Goal: Task Accomplishment & Management: Use online tool/utility

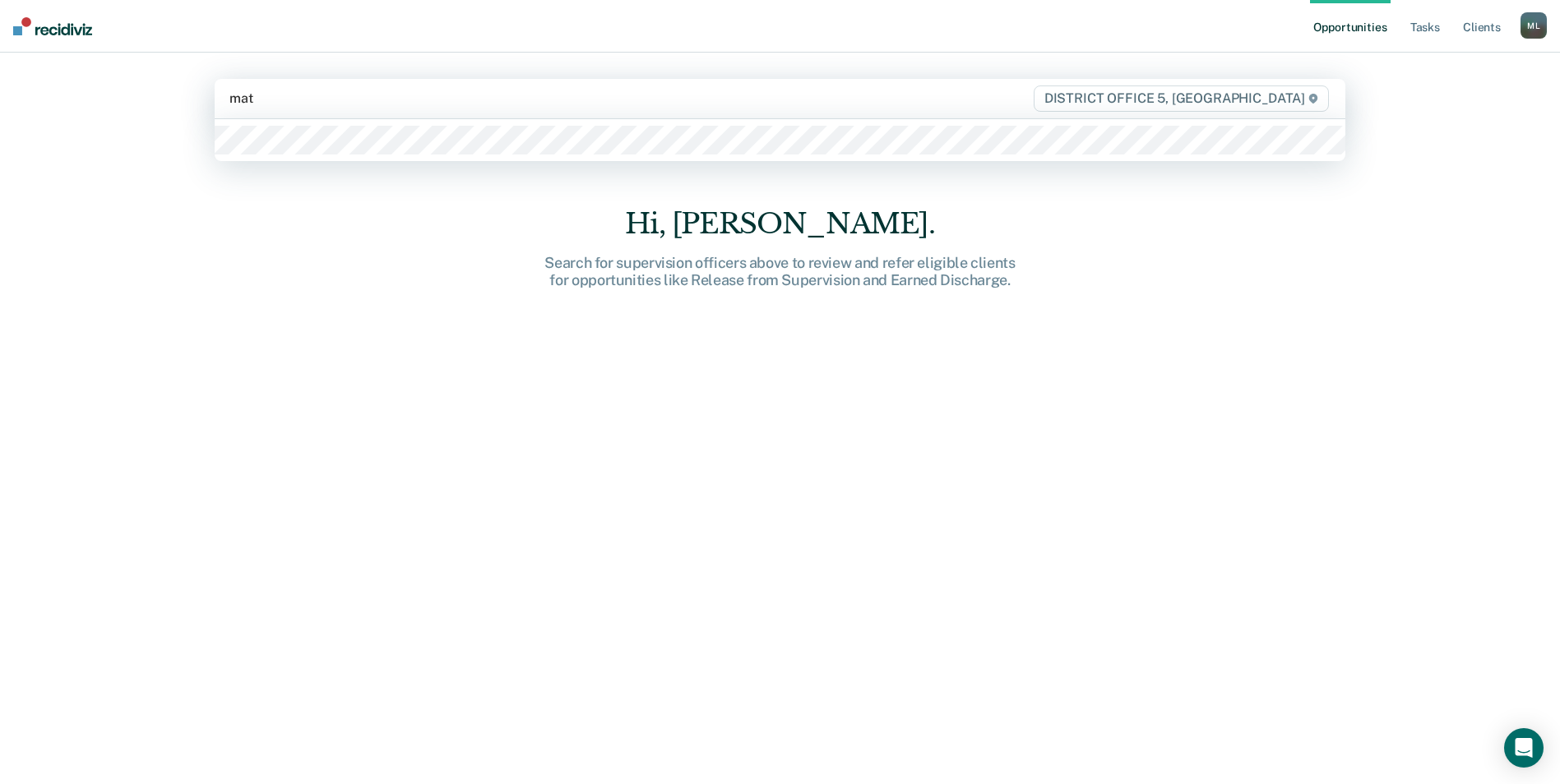
type input "matt"
click at [411, 156] on div at bounding box center [780, 140] width 1130 height 42
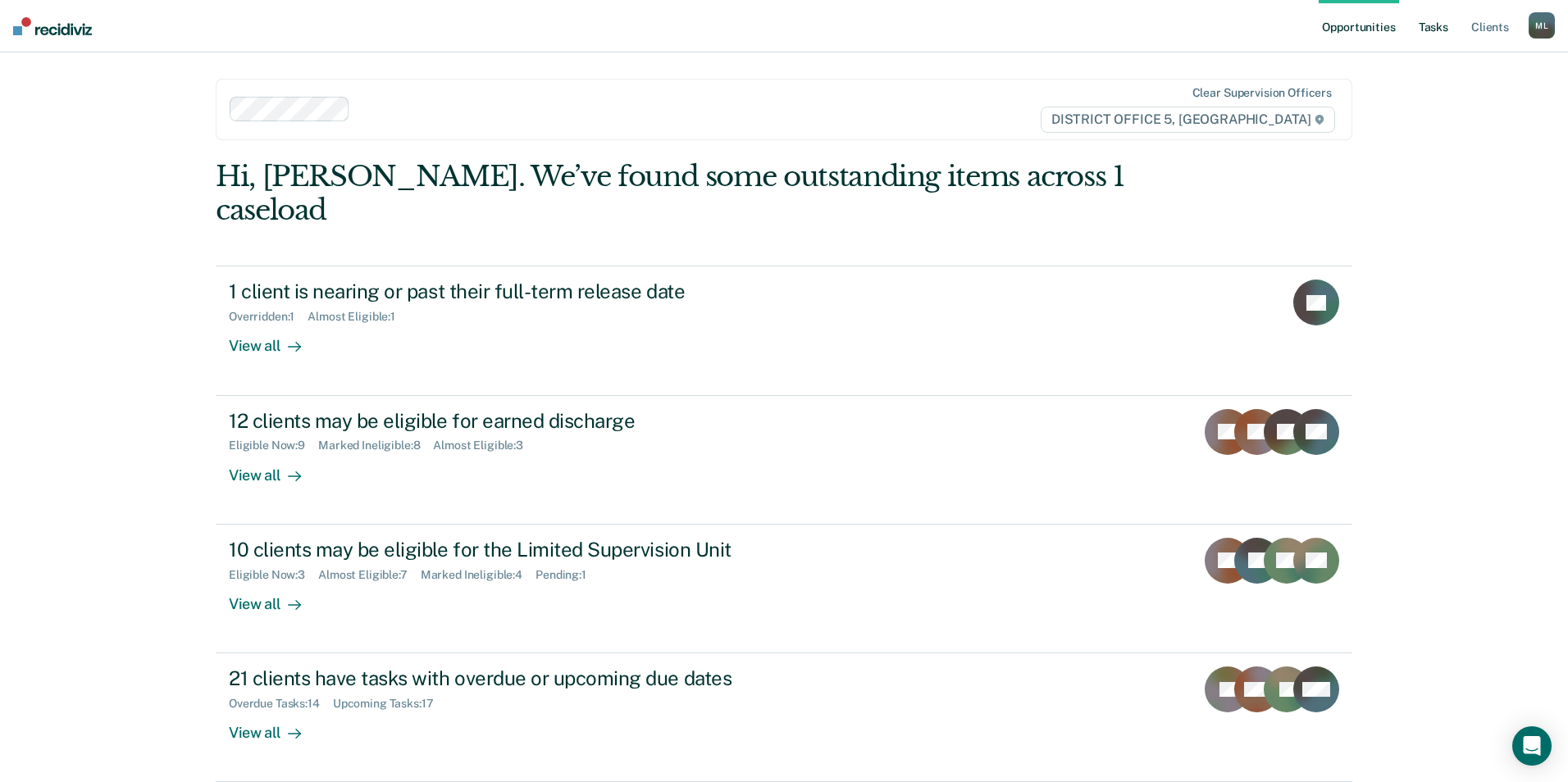
click at [1426, 24] on link "Tasks" at bounding box center [1433, 26] width 36 height 52
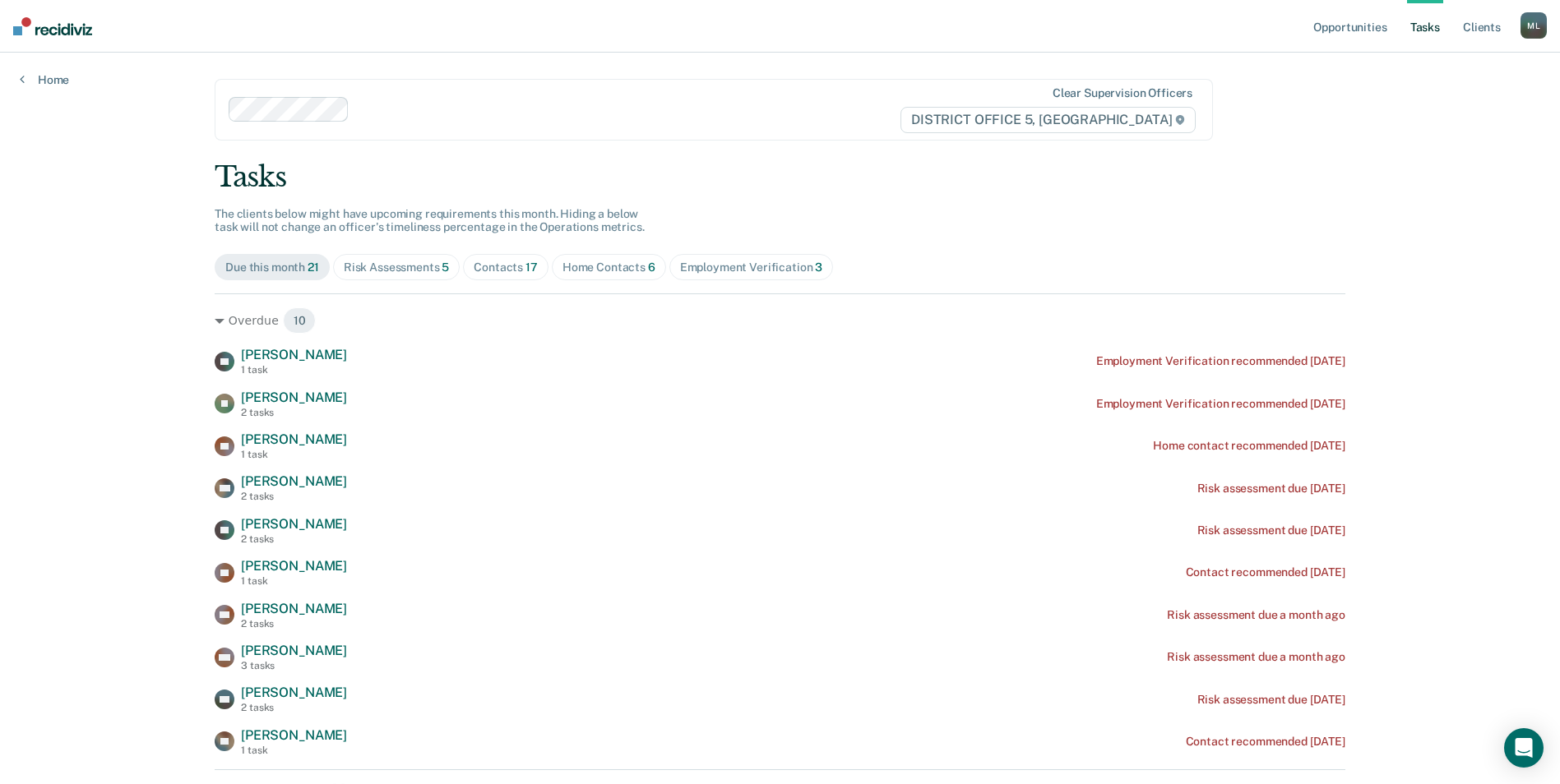
click at [376, 263] on div "Risk Assessments 5" at bounding box center [396, 267] width 106 height 14
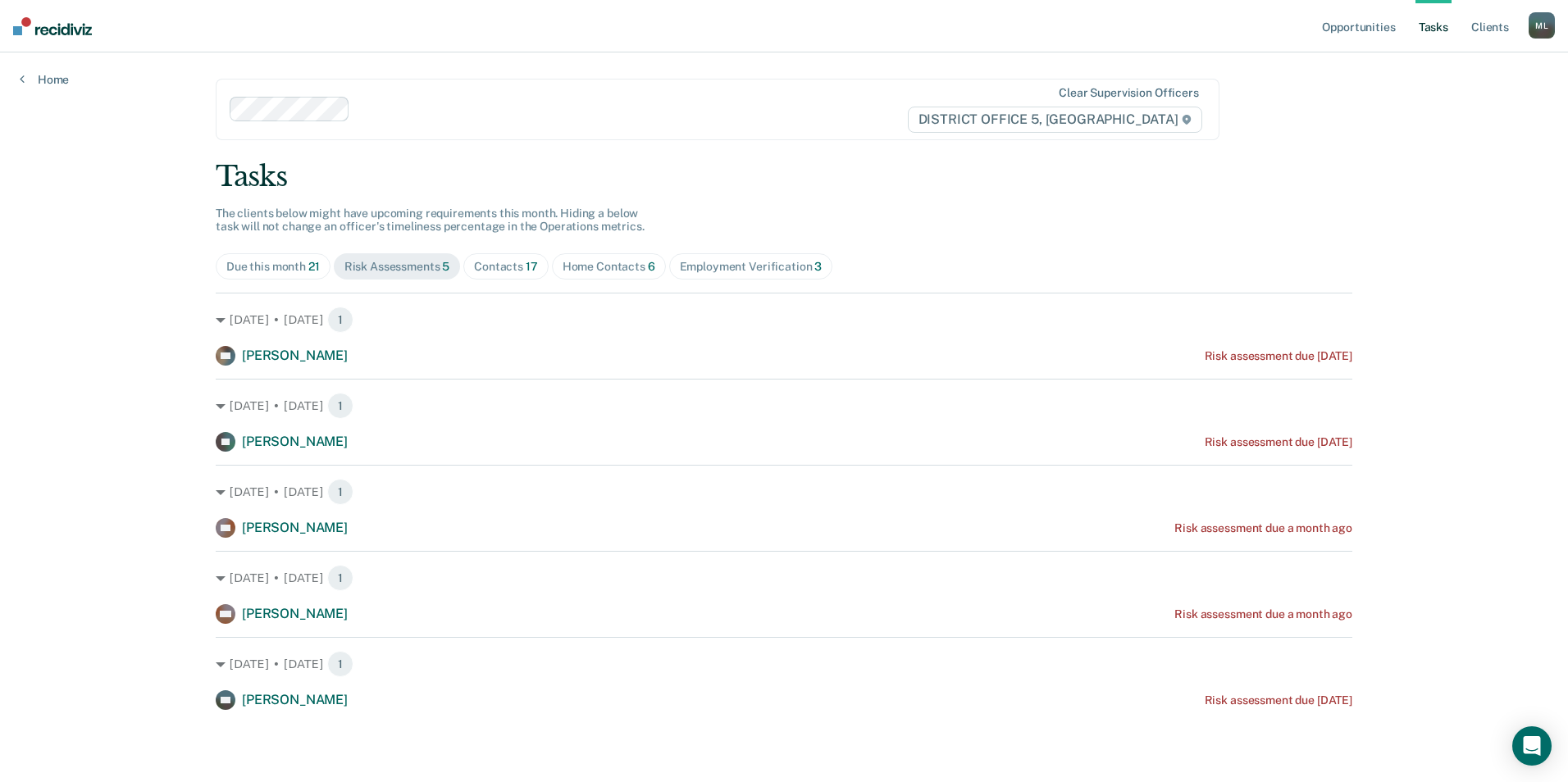
click at [498, 264] on div "Contacts 17" at bounding box center [506, 267] width 64 height 14
click at [605, 275] on span "Home Contacts 6" at bounding box center [607, 267] width 114 height 26
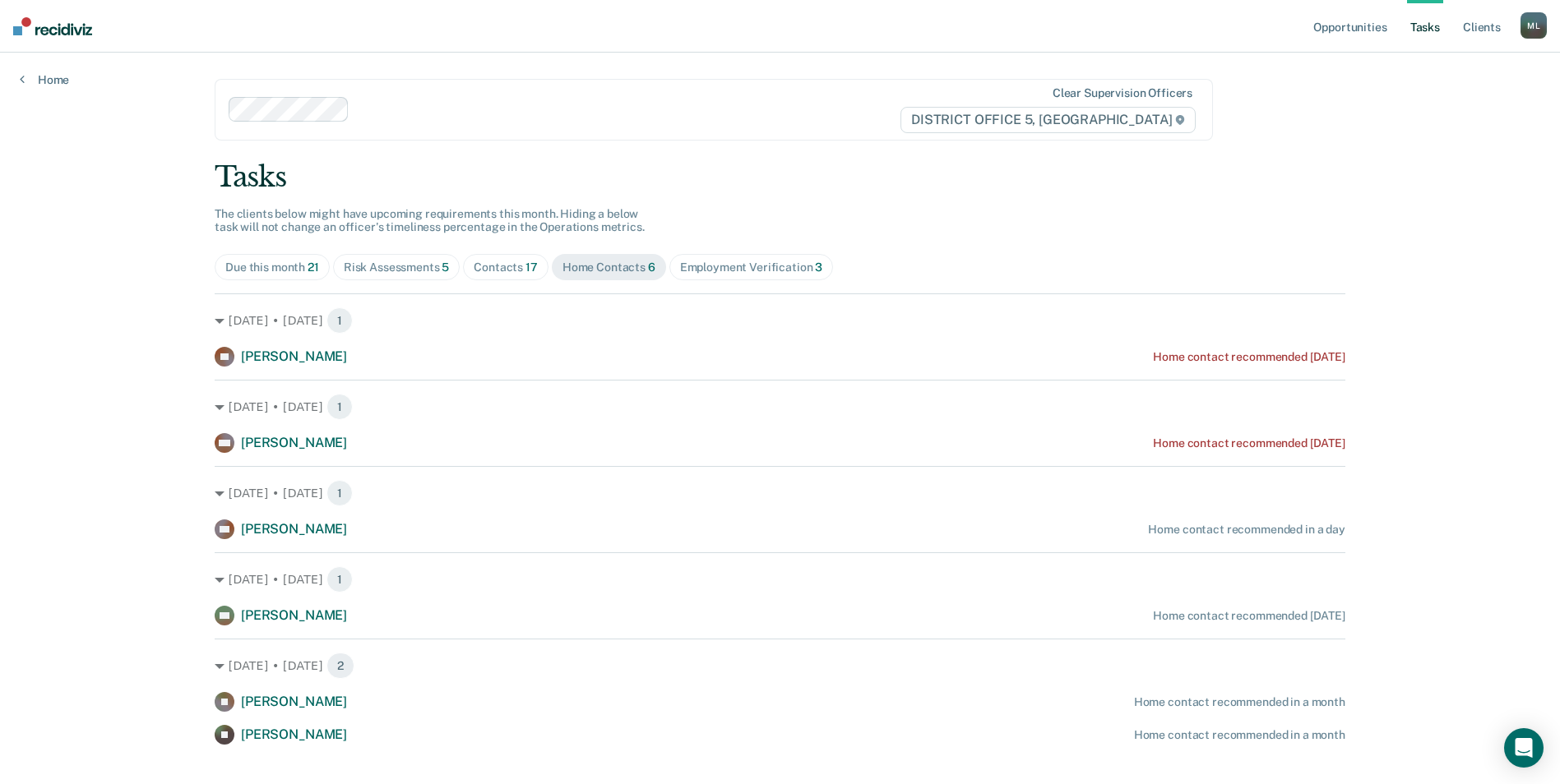
click at [709, 261] on div "Employment Verification 3" at bounding box center [751, 267] width 144 height 14
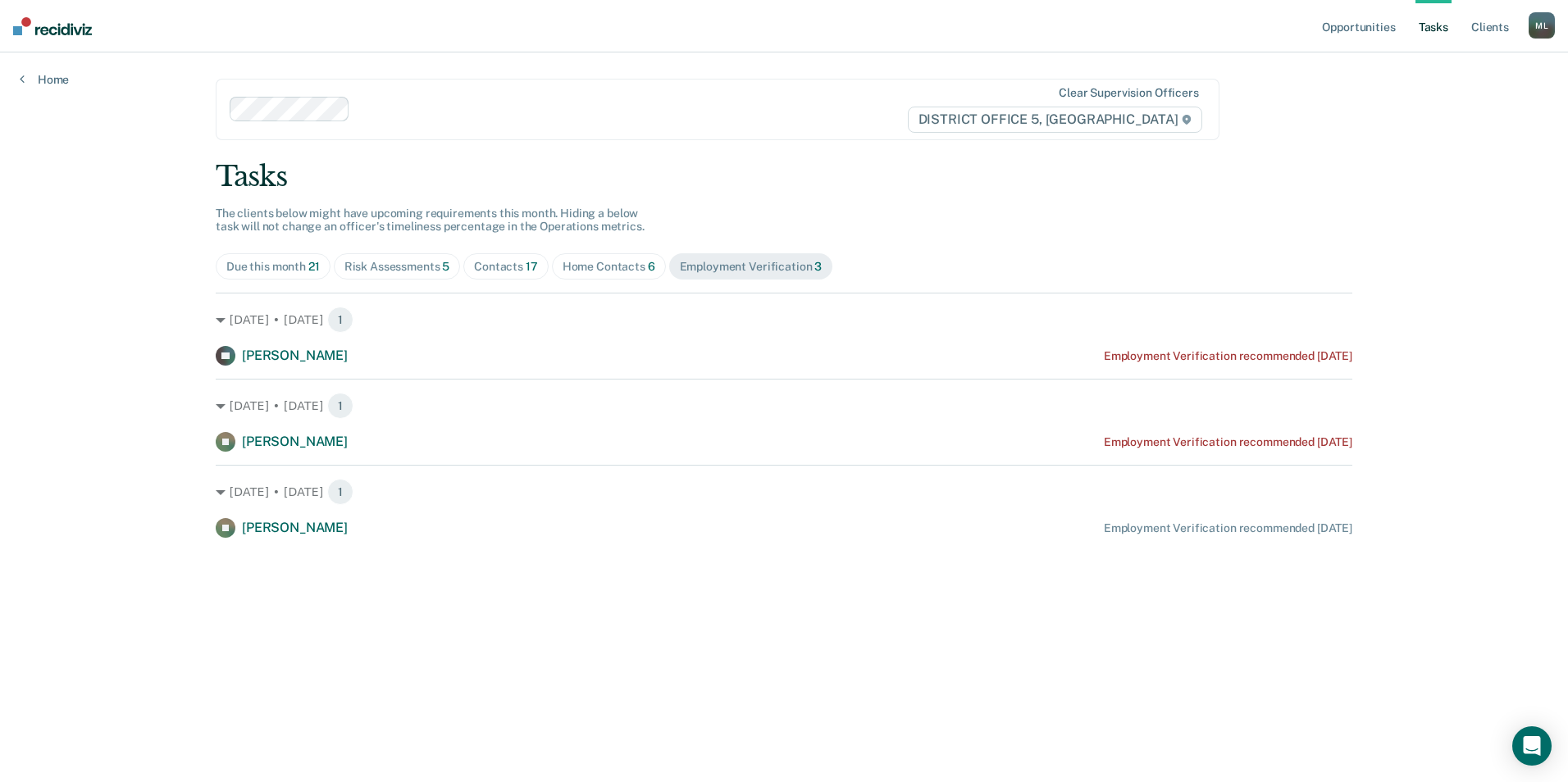
click at [497, 268] on div "Contacts 17" at bounding box center [506, 267] width 64 height 14
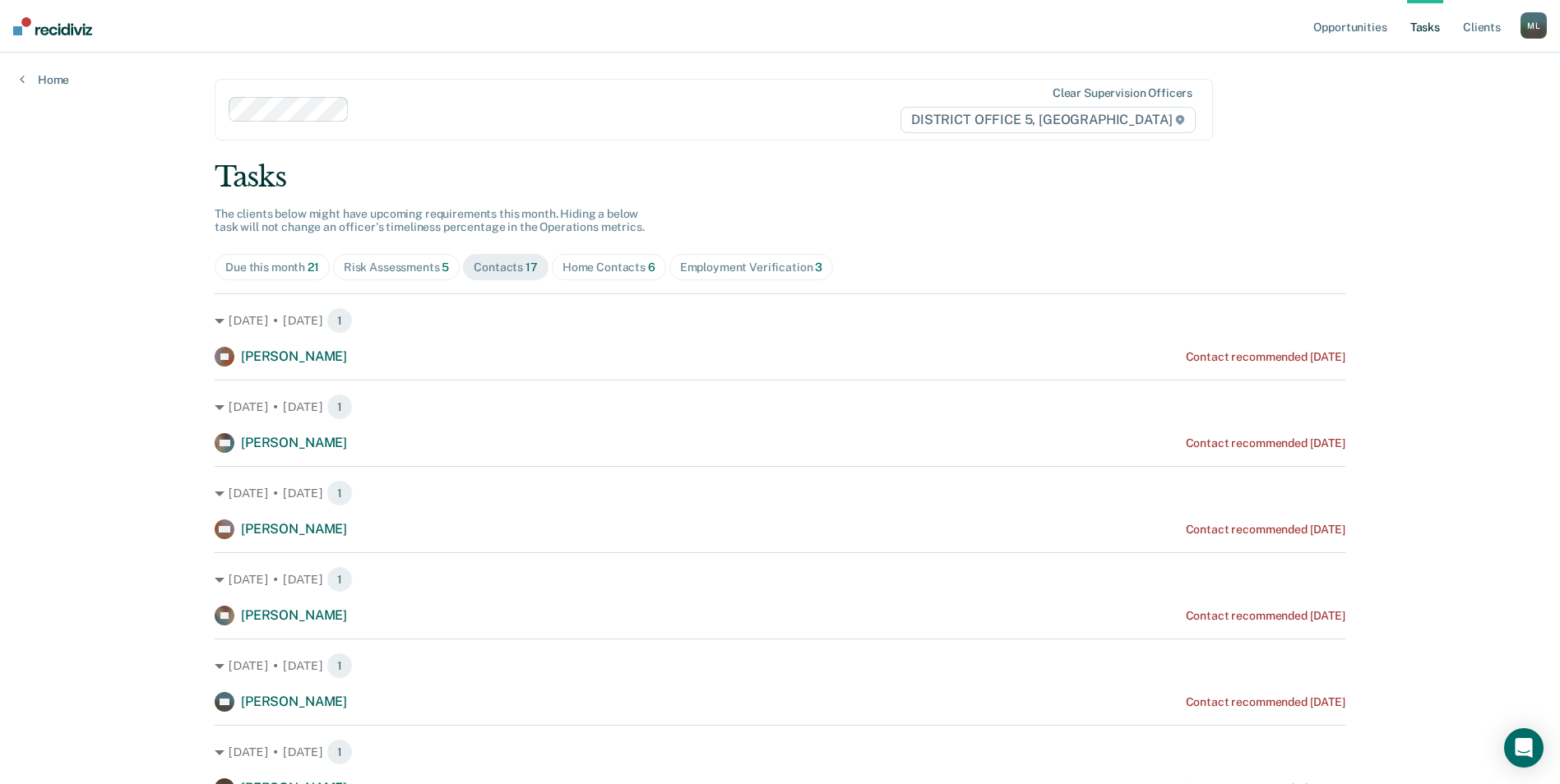
drag, startPoint x: 405, startPoint y: 274, endPoint x: 367, endPoint y: 273, distance: 38.0
click at [404, 274] on div "Risk Assessments 5" at bounding box center [396, 267] width 106 height 14
click at [241, 264] on div "Due this month 21" at bounding box center [274, 267] width 94 height 14
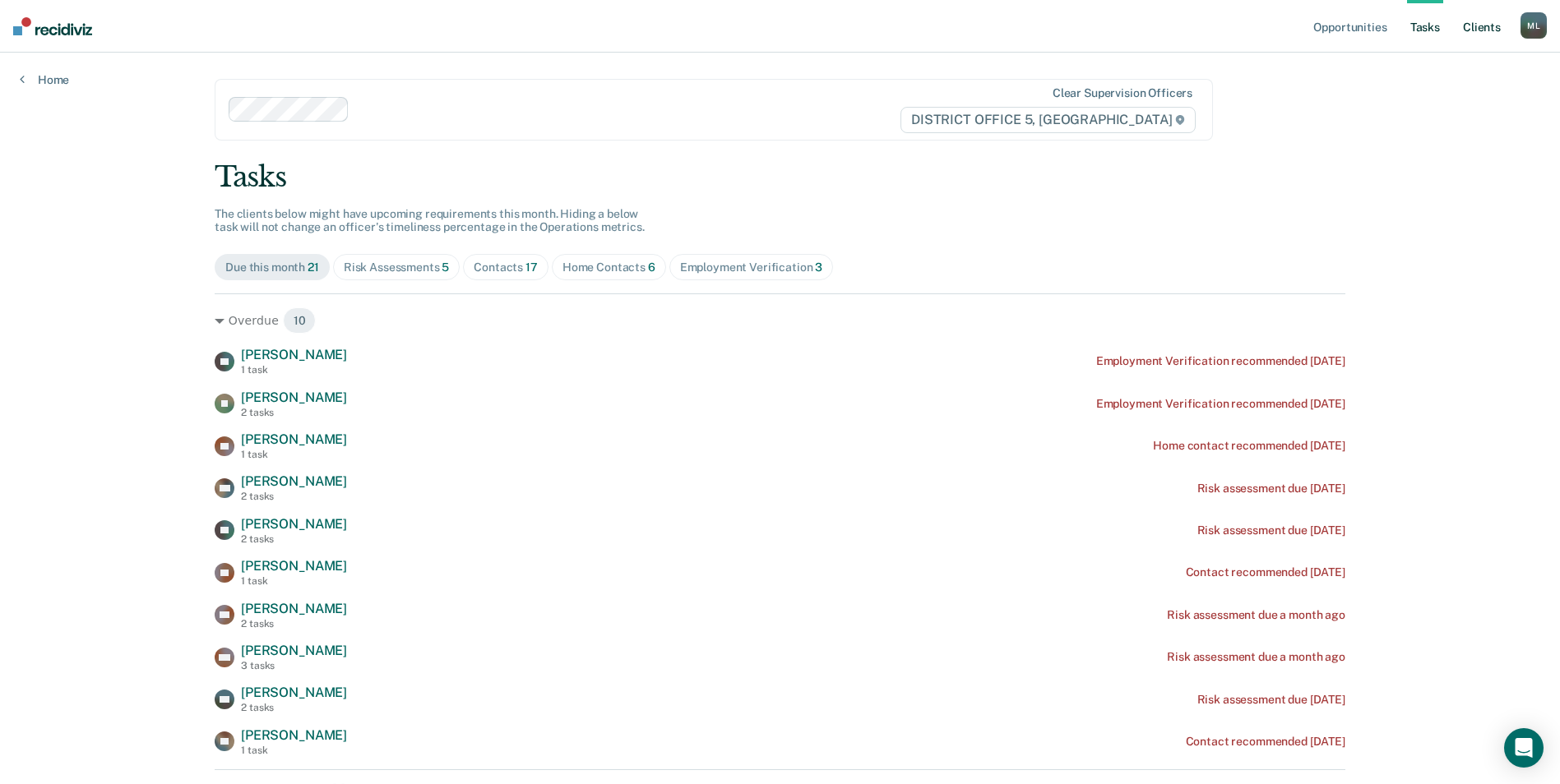
click at [1481, 26] on link "Client s" at bounding box center [1481, 26] width 44 height 53
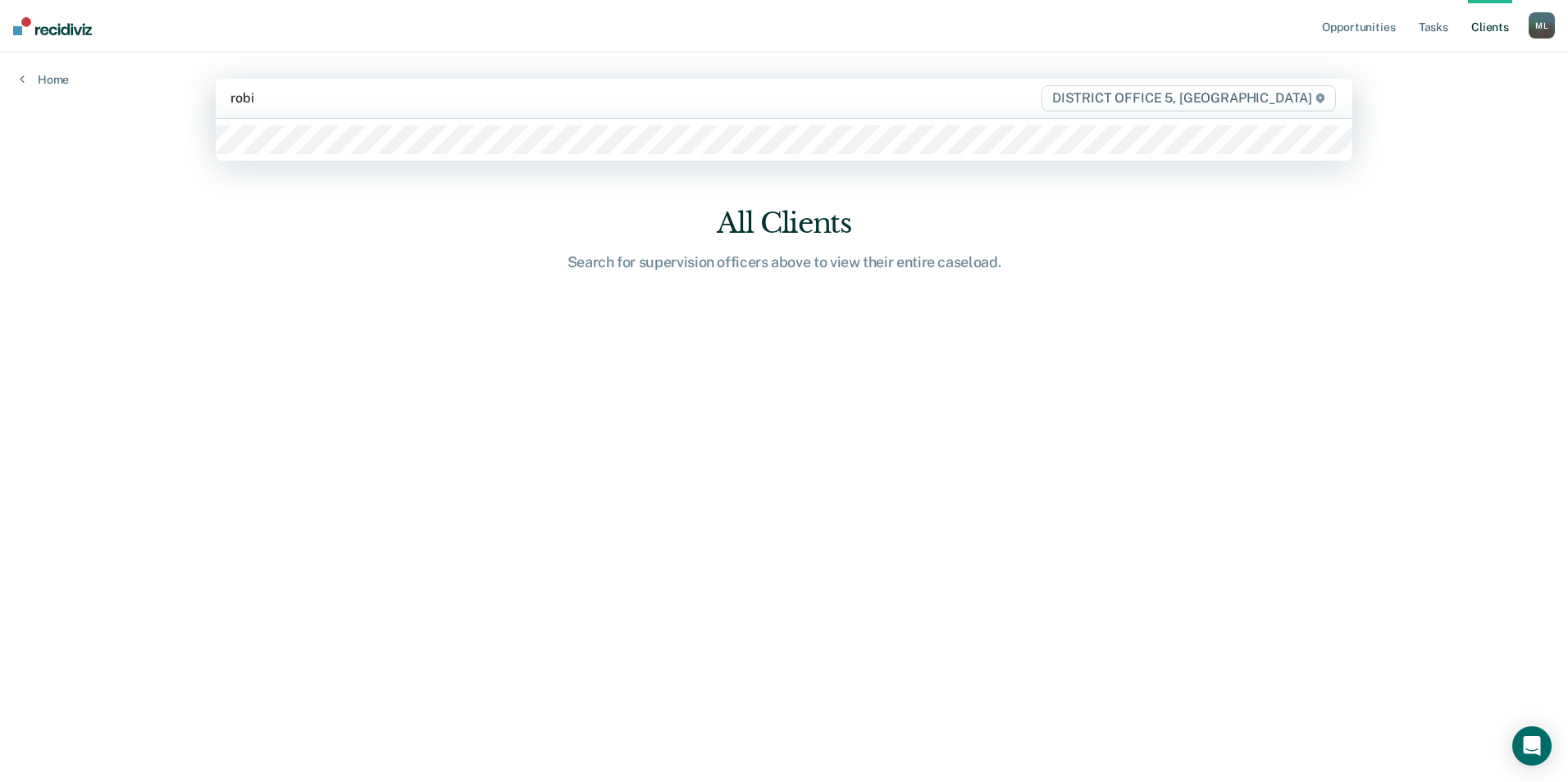
type input "[PERSON_NAME]"
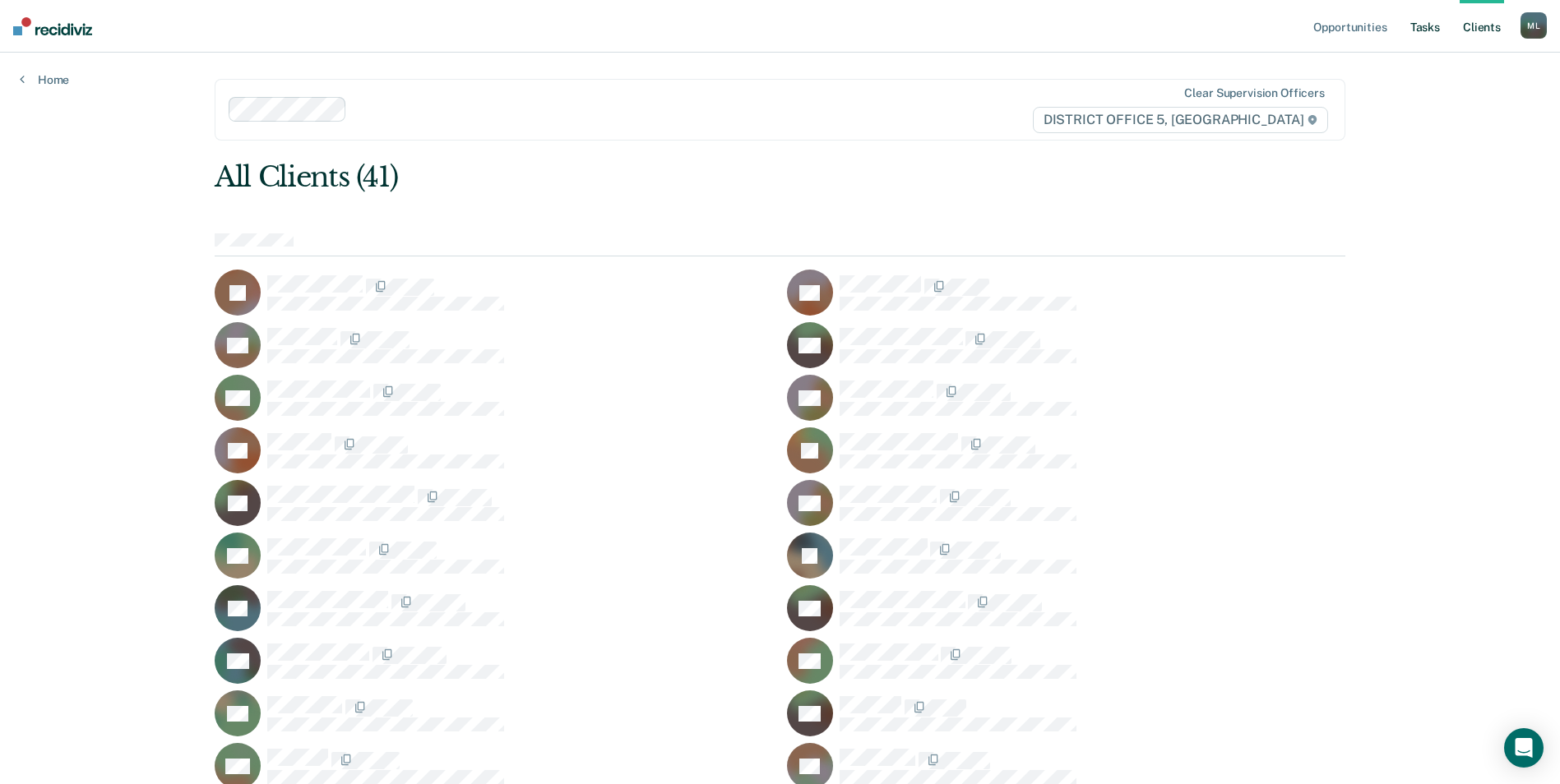
click at [1426, 21] on link "Tasks" at bounding box center [1425, 26] width 37 height 53
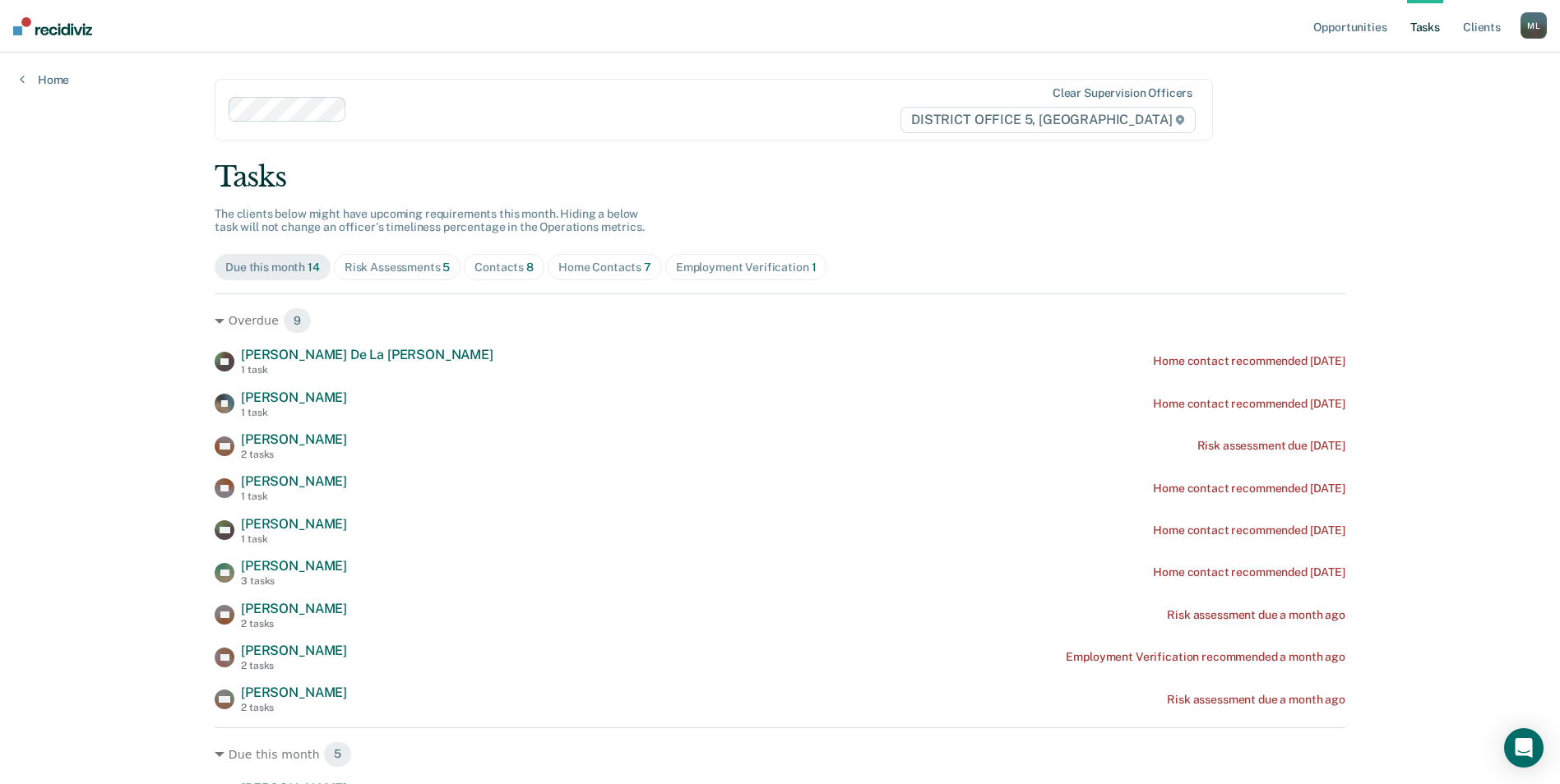
click at [386, 264] on div "Risk Assessments 5" at bounding box center [397, 267] width 106 height 14
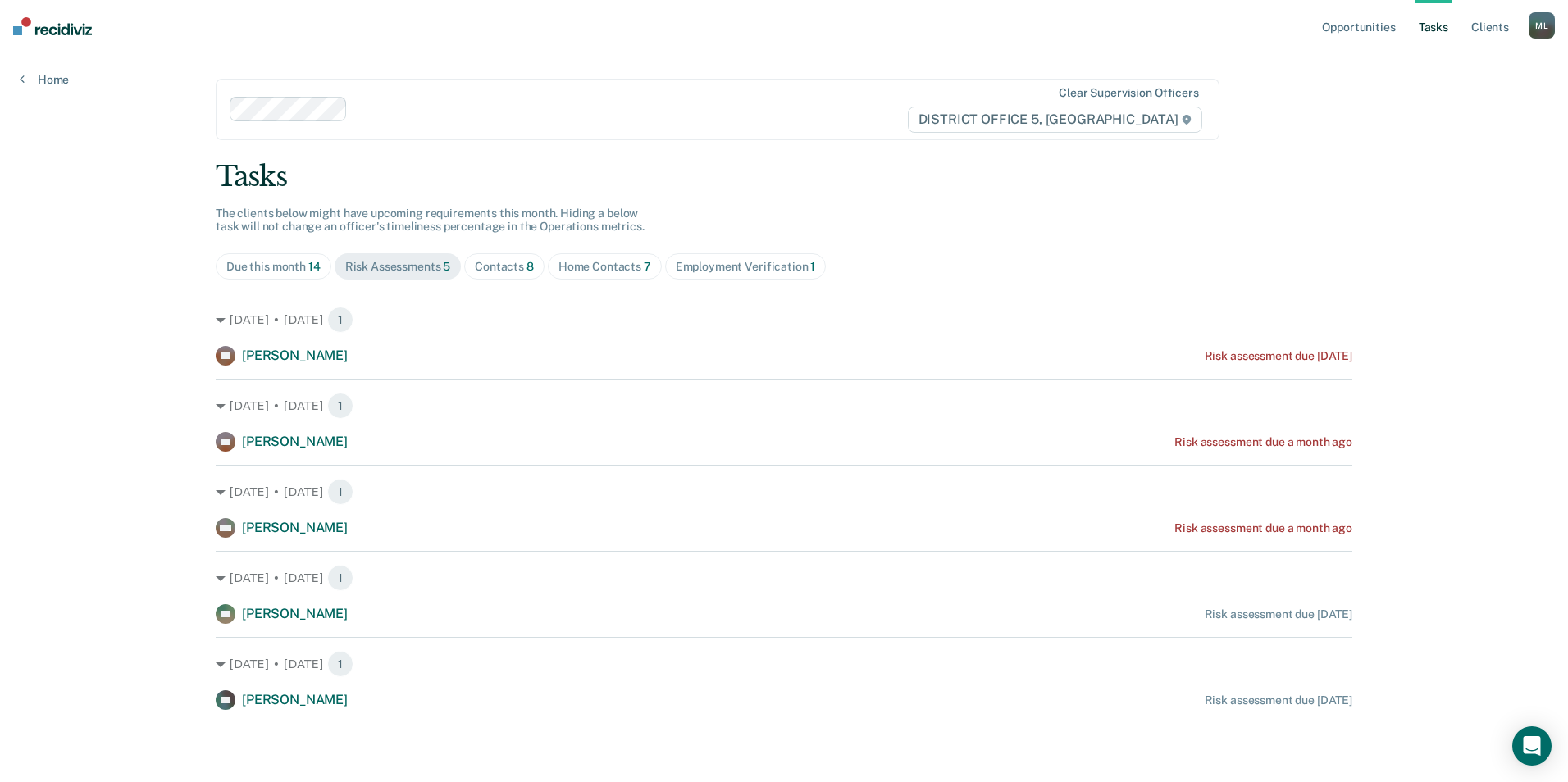
click at [488, 266] on div "Contacts 8" at bounding box center [503, 267] width 59 height 14
